Goal: Navigation & Orientation: Go to known website

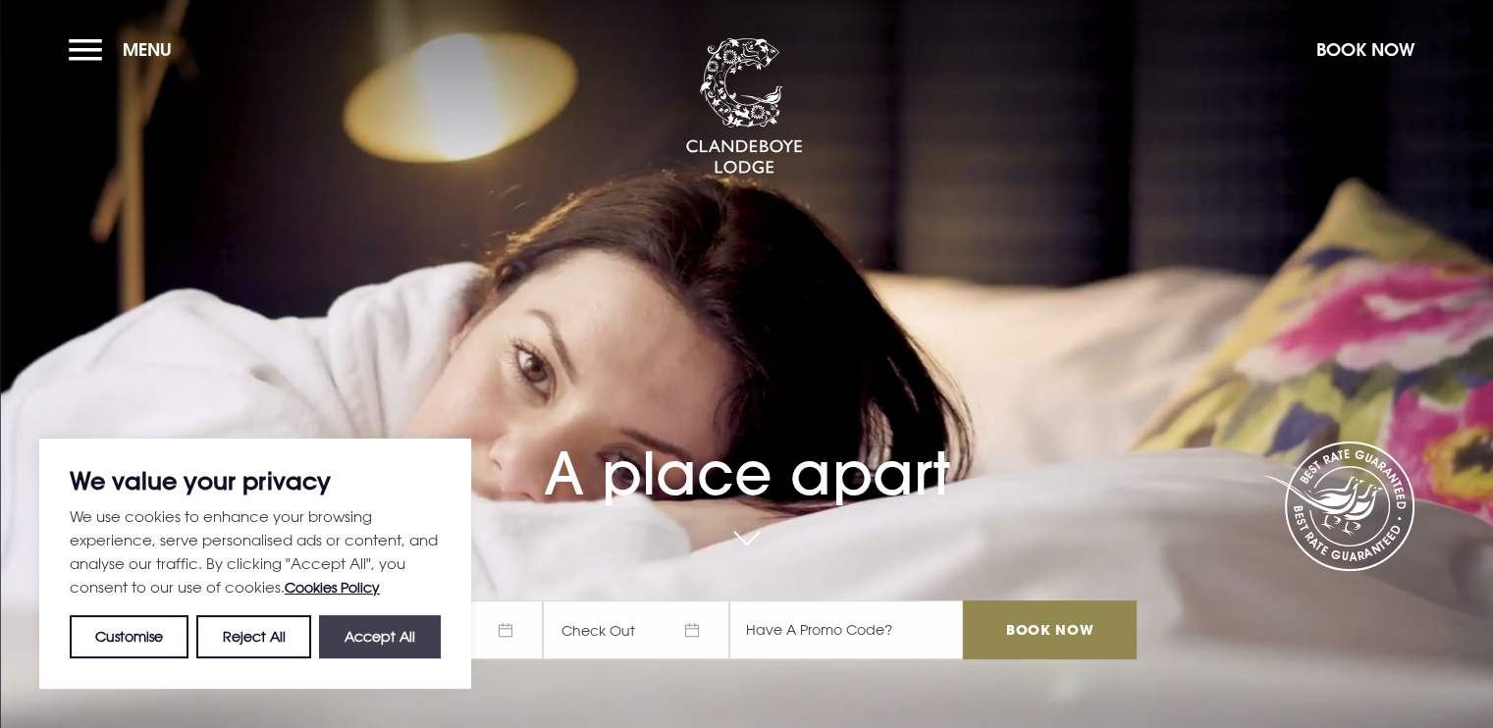
click at [404, 626] on button "Accept All" at bounding box center [380, 636] width 122 height 43
checkbox input "true"
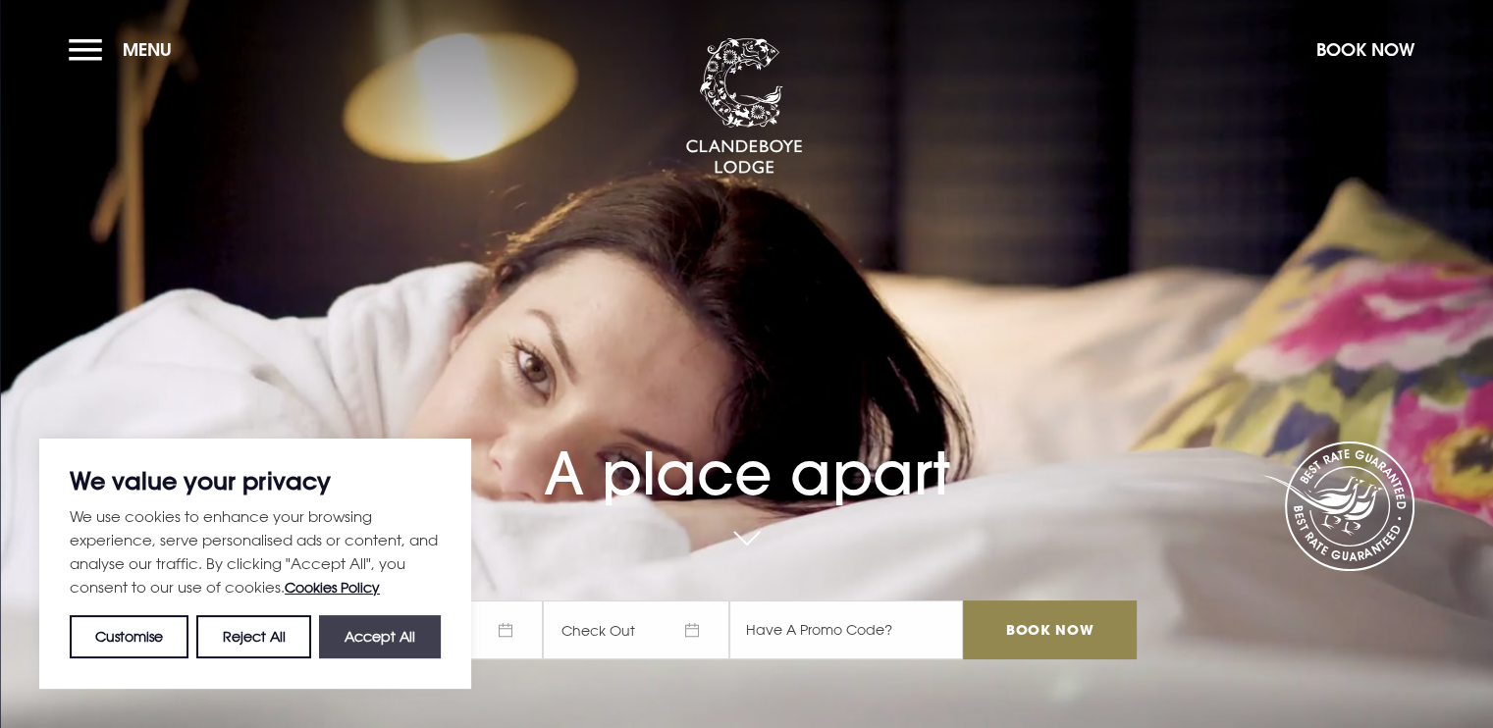
checkbox input "true"
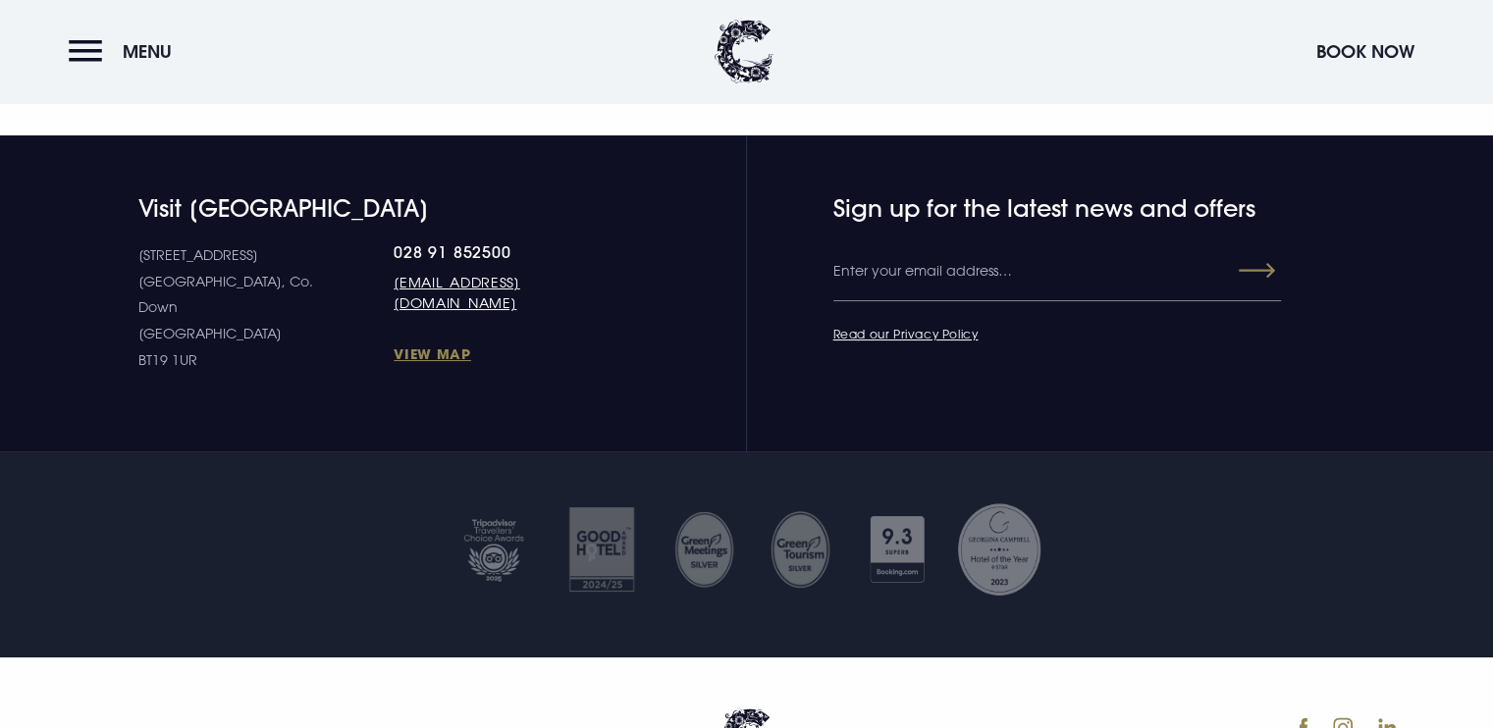
scroll to position [7562, 0]
